Goal: Communication & Community: Answer question/provide support

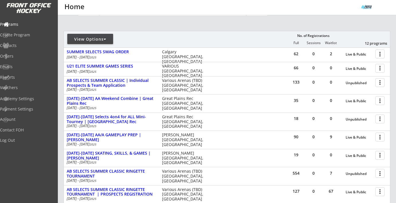
scroll to position [176, 0]
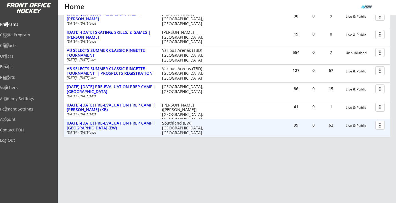
click at [379, 126] on div at bounding box center [381, 125] width 10 height 10
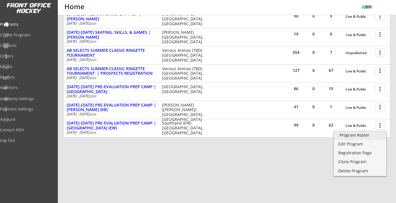
click at [345, 135] on div "Program Roster" at bounding box center [359, 135] width 41 height 4
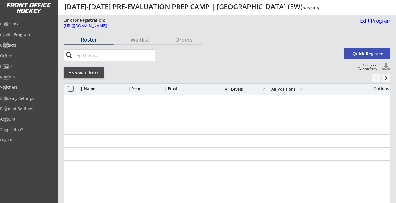
select select ""All Levels""
select select ""All Positions""
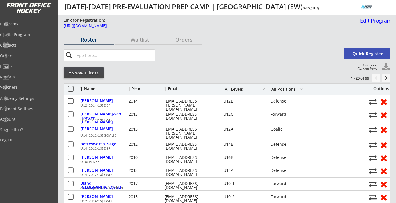
click at [90, 87] on div "Name" at bounding box center [103, 89] width 47 height 4
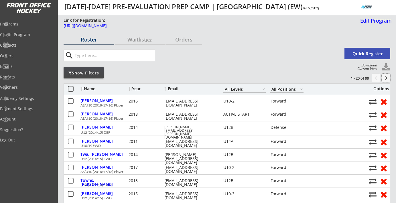
click at [383, 79] on button "keyboard_arrow_right" at bounding box center [385, 78] width 9 height 9
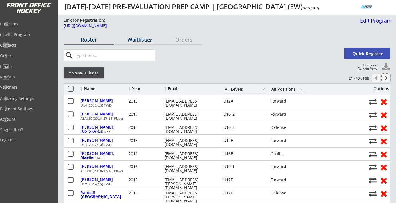
click at [133, 40] on div "Waitlist (62)" at bounding box center [139, 39] width 51 height 5
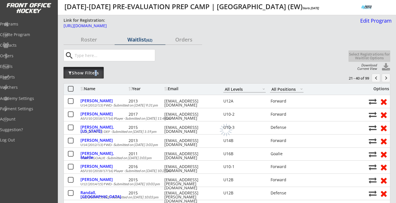
click at [92, 73] on div "Show Filters" at bounding box center [84, 73] width 40 height 6
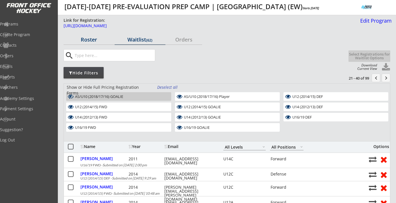
click at [84, 38] on div "Roster" at bounding box center [89, 39] width 51 height 5
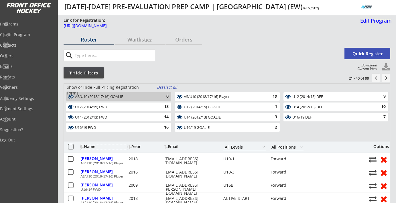
click at [89, 149] on div "Name" at bounding box center [103, 146] width 47 height 5
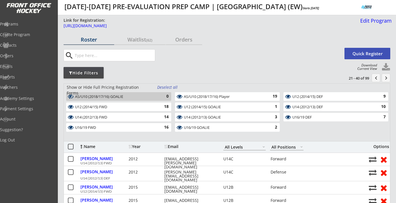
click at [385, 78] on button "keyboard_arrow_right" at bounding box center [385, 78] width 9 height 9
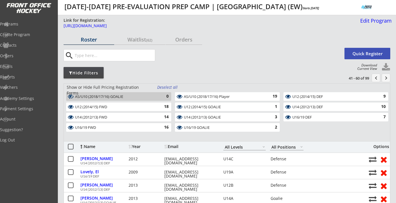
click at [374, 77] on button "chevron_left" at bounding box center [375, 78] width 9 height 9
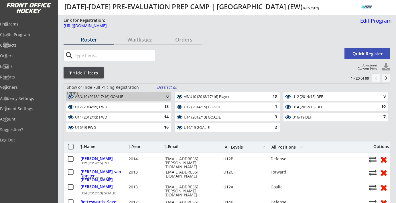
click at [92, 147] on div "Name" at bounding box center [103, 146] width 47 height 4
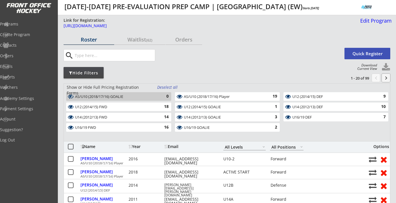
click at [387, 75] on button "keyboard_arrow_right" at bounding box center [385, 78] width 9 height 9
click at [175, 88] on div "Deselect all" at bounding box center [167, 87] width 21 height 6
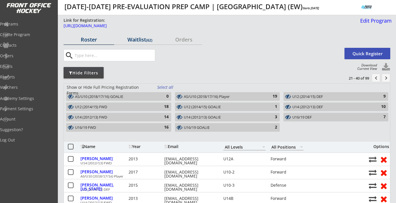
click at [139, 37] on div "Waitlist (62)" at bounding box center [139, 39] width 51 height 5
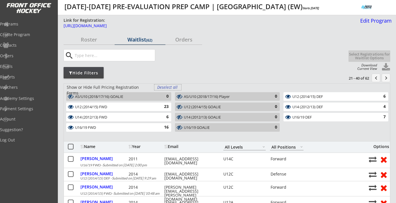
click at [170, 86] on div "Deselect all" at bounding box center [167, 87] width 21 height 6
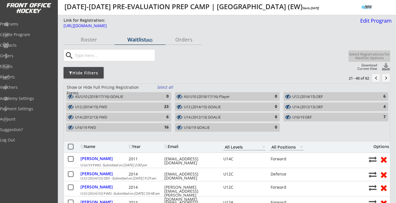
click at [307, 96] on div "U12 (2014/15) DEF" at bounding box center [332, 96] width 80 height 5
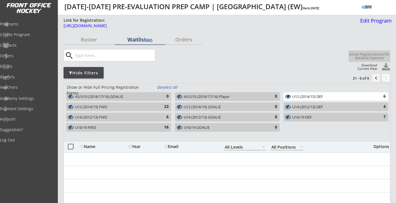
click at [378, 78] on button "chevron_left" at bounding box center [375, 78] width 9 height 9
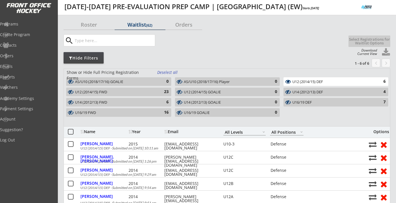
scroll to position [17, 0]
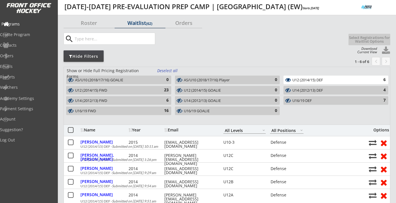
click at [21, 23] on div "Programs" at bounding box center [26, 24] width 51 height 4
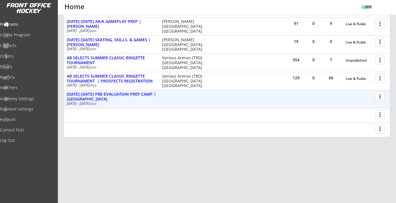
scroll to position [140, 0]
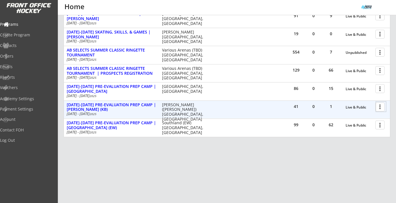
click at [379, 106] on div at bounding box center [381, 107] width 10 height 10
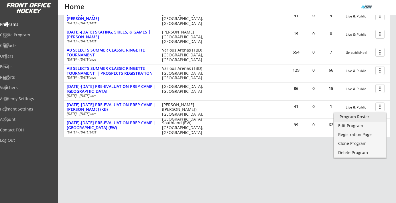
click at [370, 115] on div "Program Roster" at bounding box center [359, 117] width 41 height 4
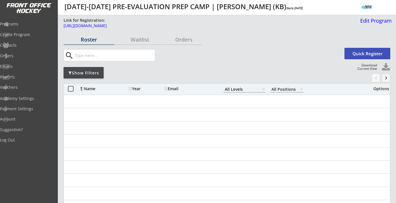
select select ""All Levels""
select select ""All Positions""
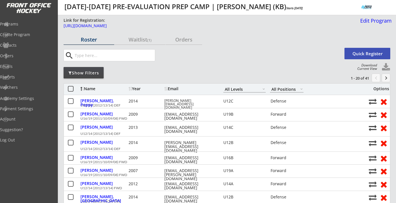
click at [90, 88] on div "Name" at bounding box center [103, 89] width 47 height 4
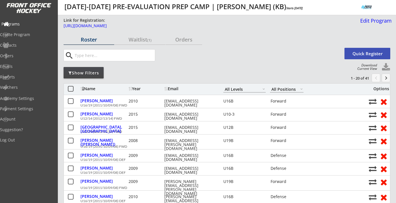
click at [32, 22] on div "Programs" at bounding box center [26, 24] width 51 height 4
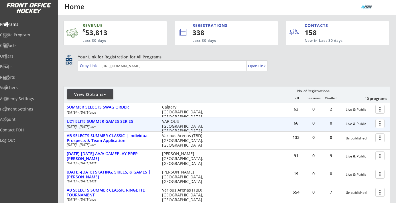
scroll to position [140, 0]
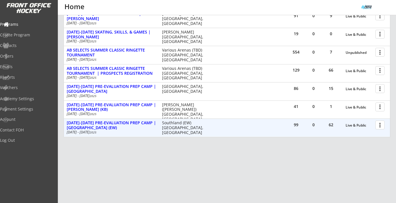
click at [382, 126] on div at bounding box center [381, 125] width 10 height 10
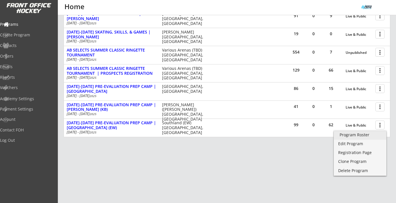
click at [371, 133] on div "Program Roster" at bounding box center [359, 135] width 41 height 4
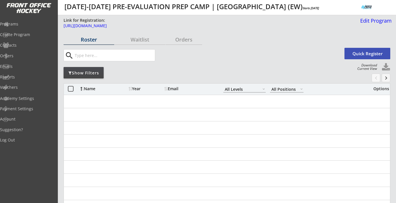
select select ""All Levels""
select select ""All Positions""
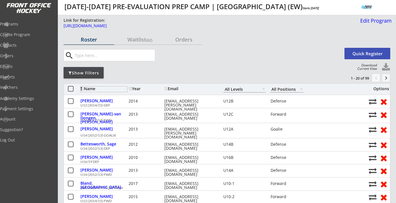
click at [88, 91] on div "Name" at bounding box center [103, 89] width 47 height 4
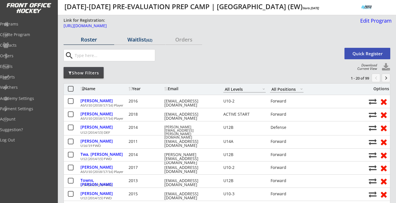
click at [140, 41] on div "Waitlist (62)" at bounding box center [139, 39] width 51 height 5
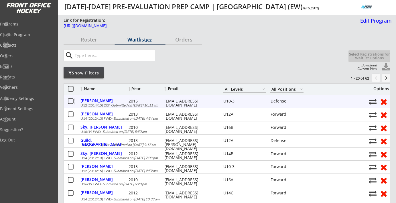
click at [70, 99] on button at bounding box center [70, 101] width 7 height 7
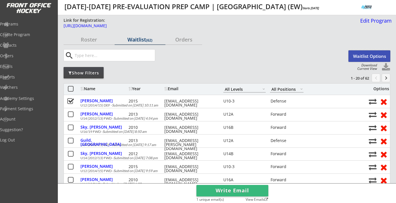
click at [361, 56] on button "Waitlist Options" at bounding box center [369, 55] width 42 height 11
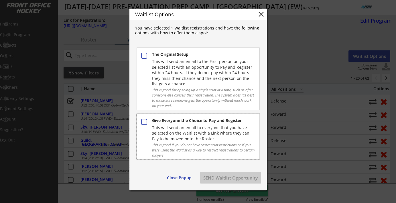
click at [224, 125] on div "This will send an email to everyone that you have selected on the Waitlist with…" at bounding box center [203, 133] width 102 height 17
click at [230, 177] on button "SEND Waitlist Opportunity" at bounding box center [230, 177] width 61 height 11
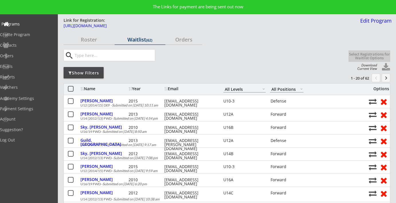
click at [31, 25] on div "Programs" at bounding box center [26, 24] width 51 height 4
